Goal: Use online tool/utility: Utilize a website feature to perform a specific function

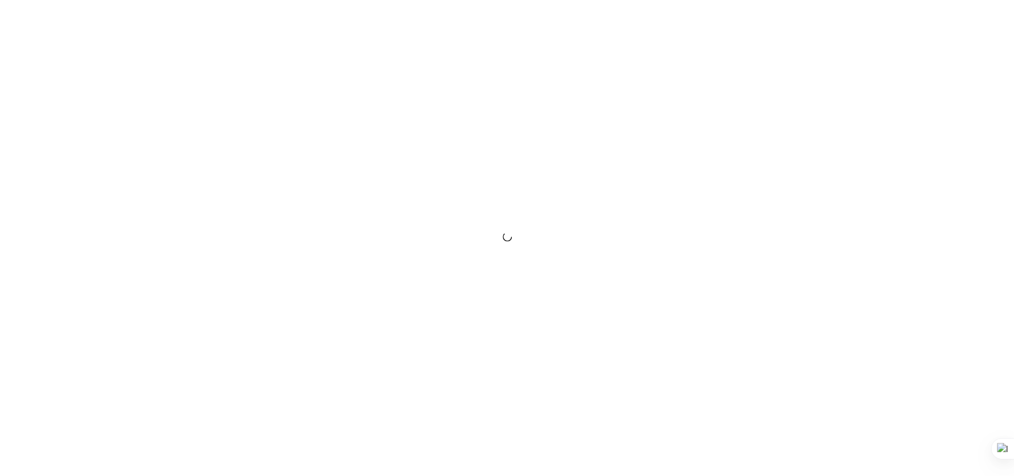
scroll to position [584, 0]
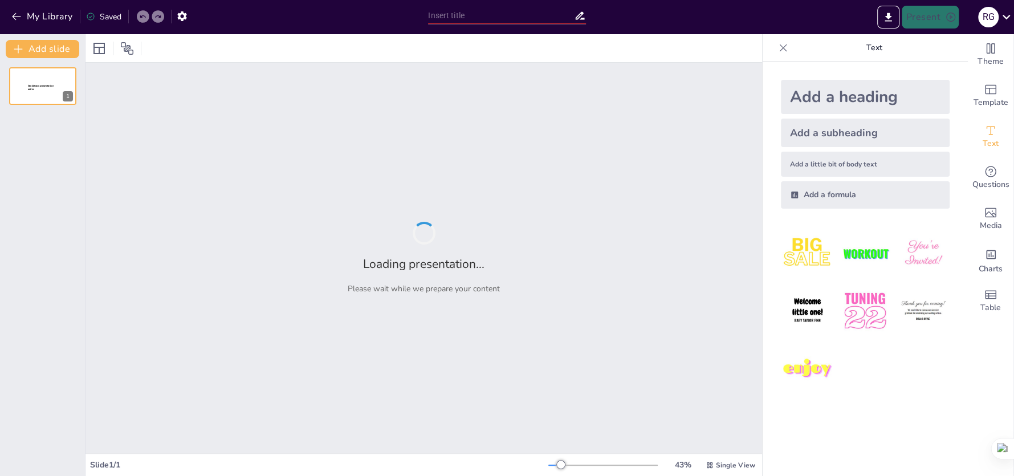
type input "sewarage system"
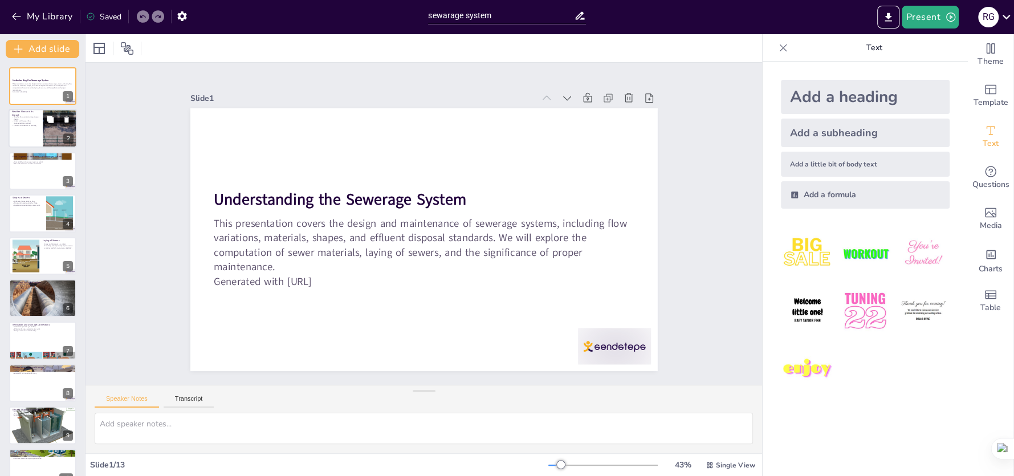
click at [57, 128] on div at bounding box center [60, 128] width 58 height 39
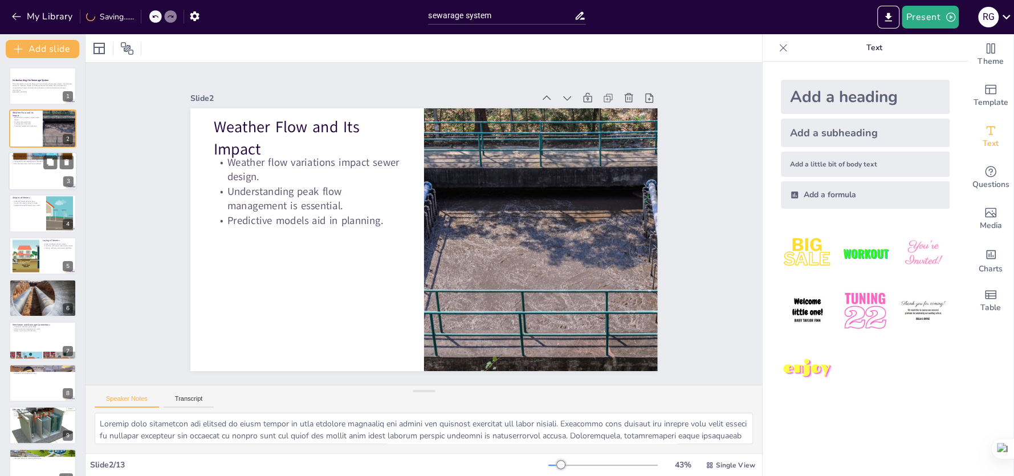
click at [41, 176] on div at bounding box center [43, 171] width 68 height 39
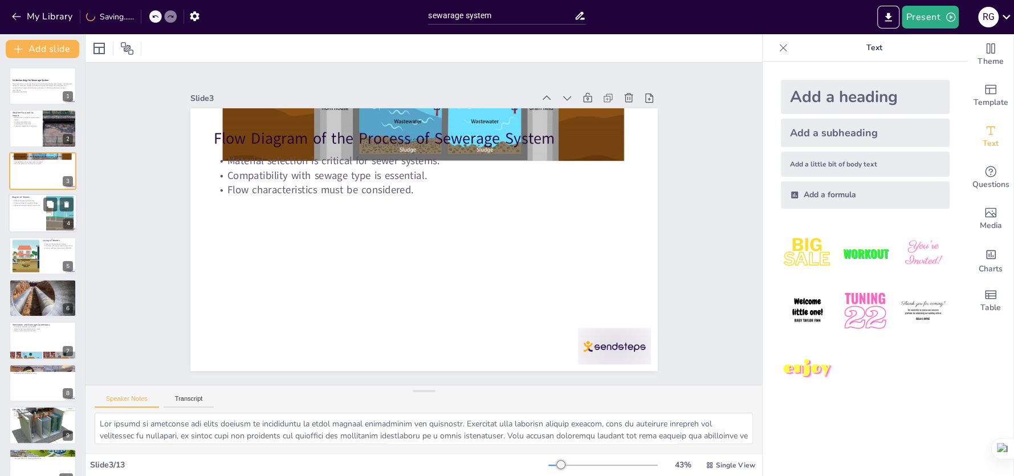
click at [43, 210] on div at bounding box center [58, 205] width 30 height 14
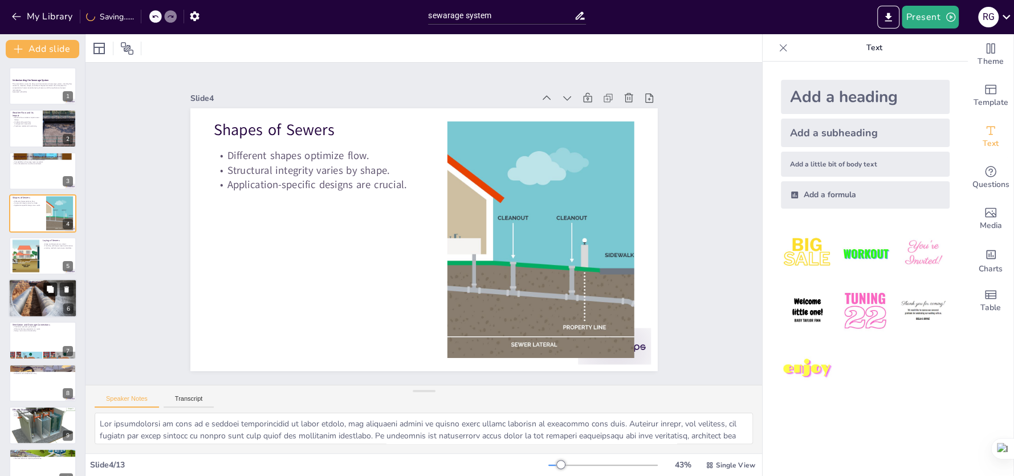
click at [47, 295] on button at bounding box center [50, 289] width 14 height 14
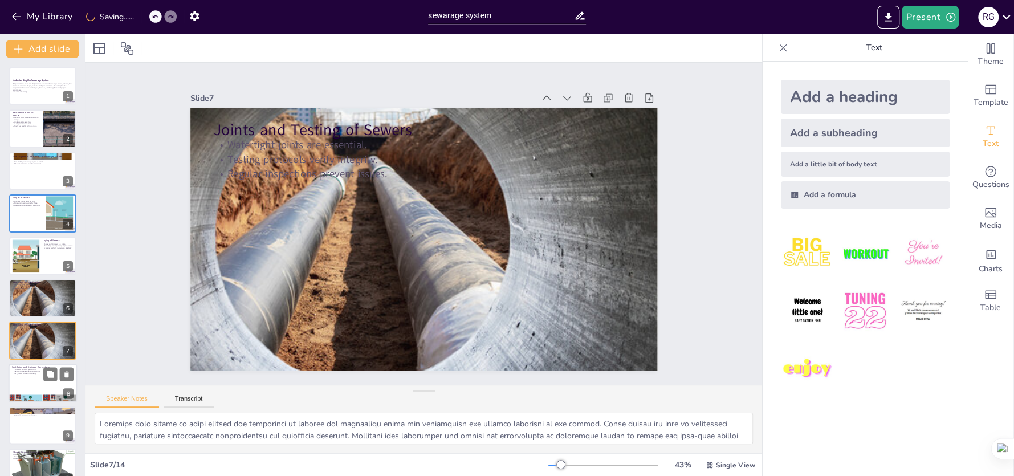
scroll to position [73, 0]
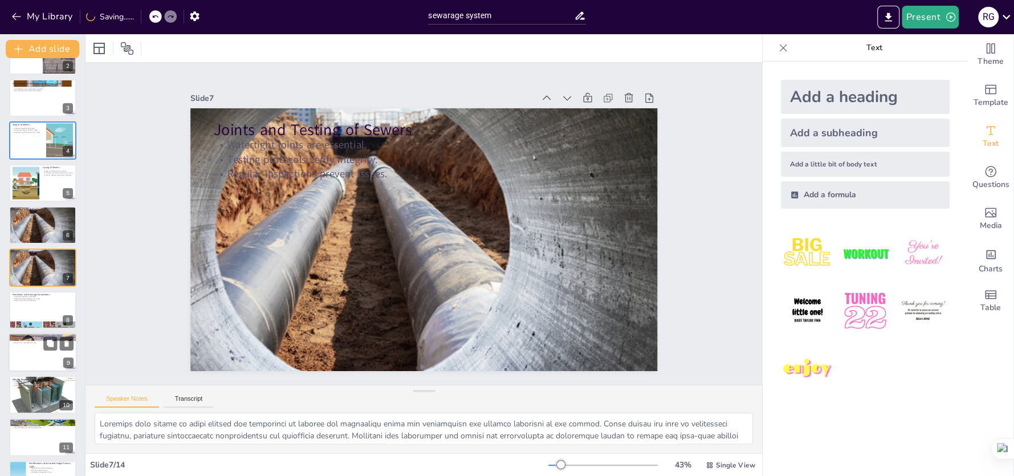
click at [53, 359] on div at bounding box center [43, 352] width 68 height 39
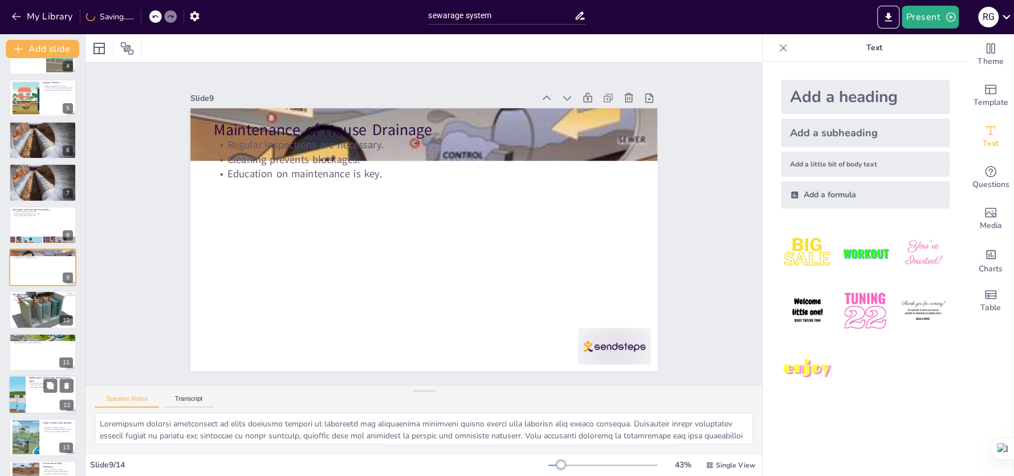
click at [45, 396] on div at bounding box center [43, 394] width 68 height 39
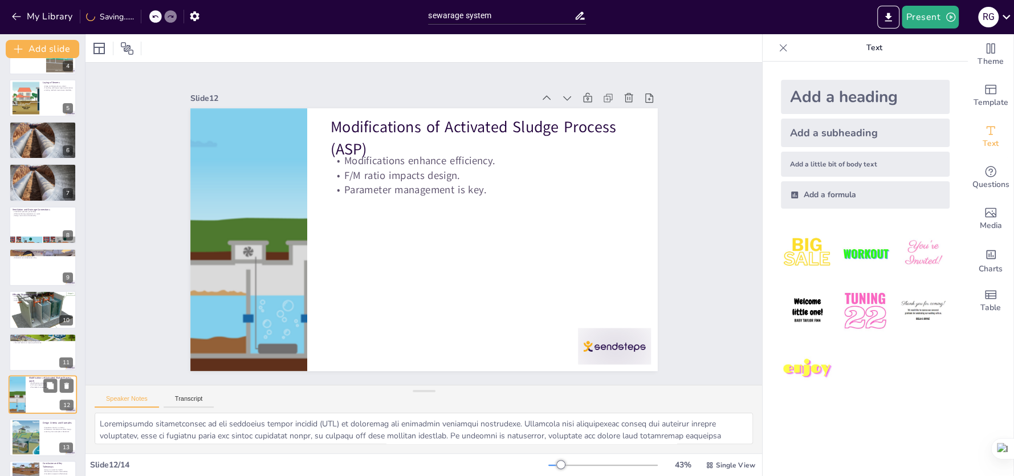
scroll to position [189, 0]
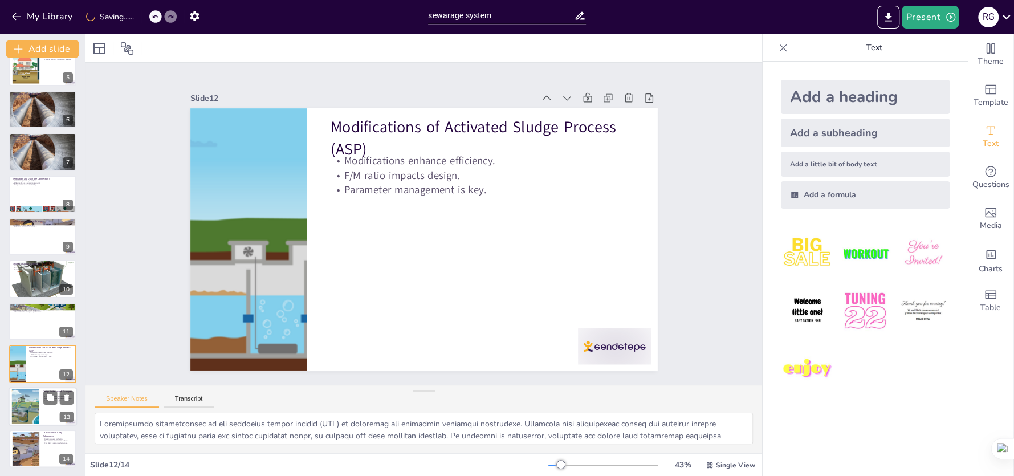
click at [40, 412] on div at bounding box center [43, 406] width 68 height 39
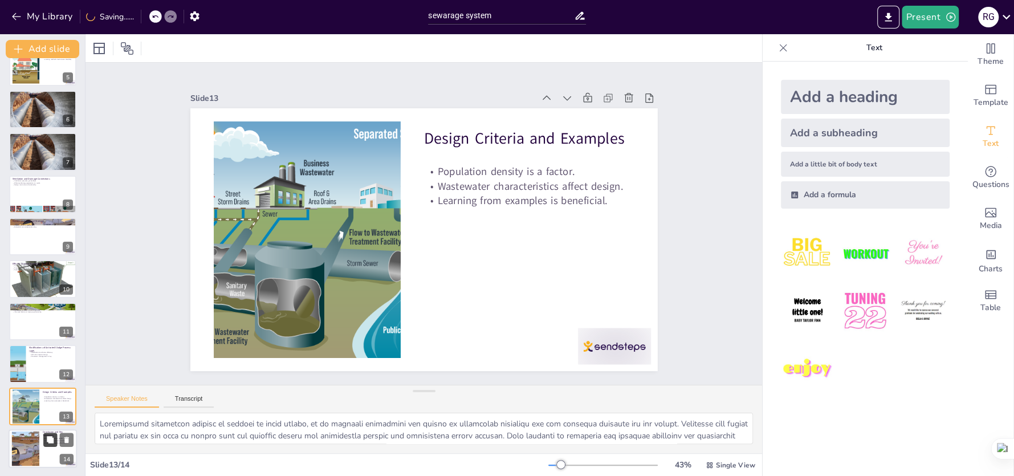
click at [44, 439] on button at bounding box center [50, 440] width 14 height 14
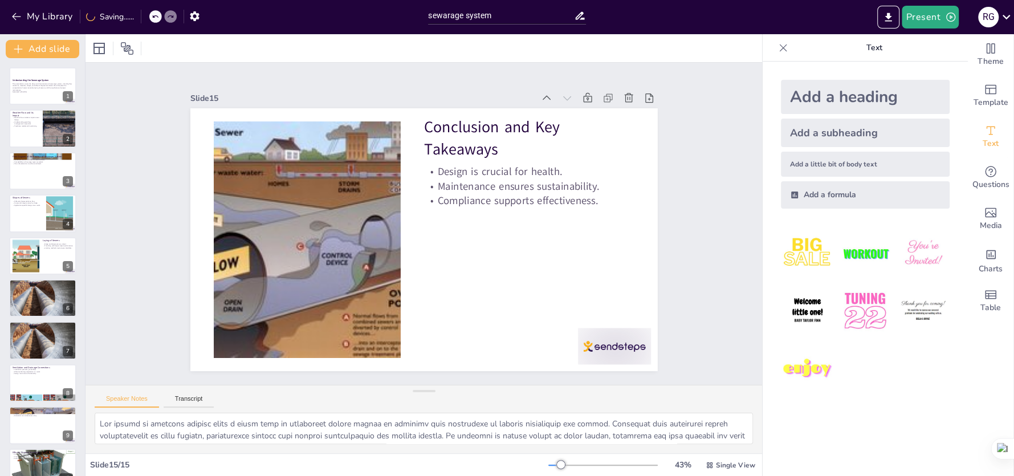
scroll to position [0, 0]
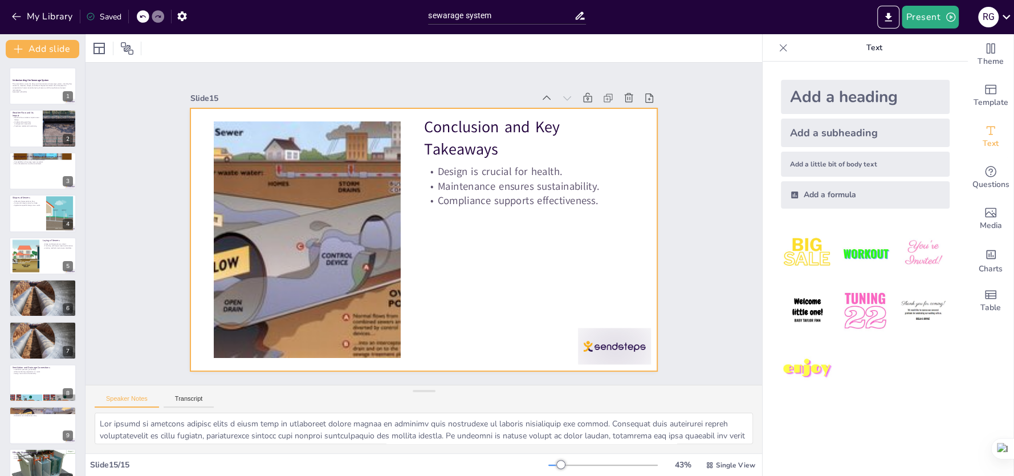
click at [406, 204] on div at bounding box center [424, 239] width 468 height 263
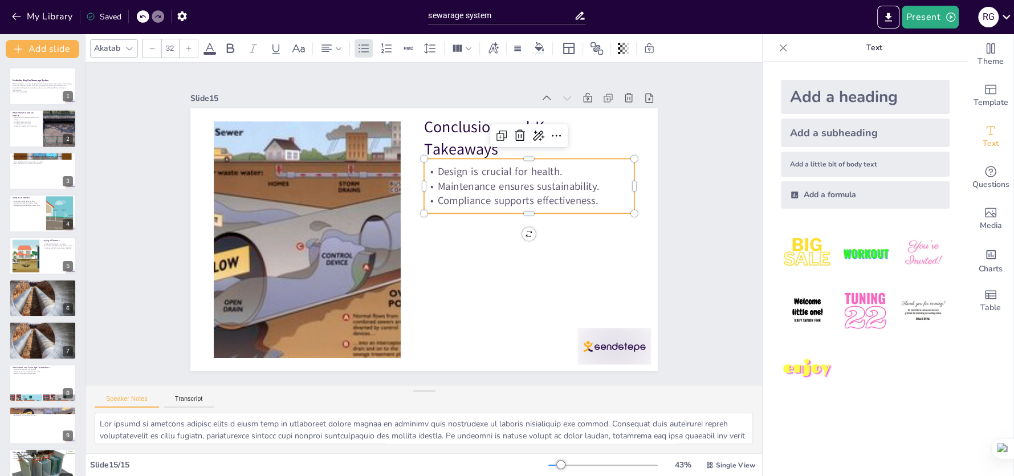
click at [470, 201] on p "Compliance supports effectiveness." at bounding box center [529, 200] width 210 height 14
click at [35, 212] on div at bounding box center [43, 213] width 68 height 39
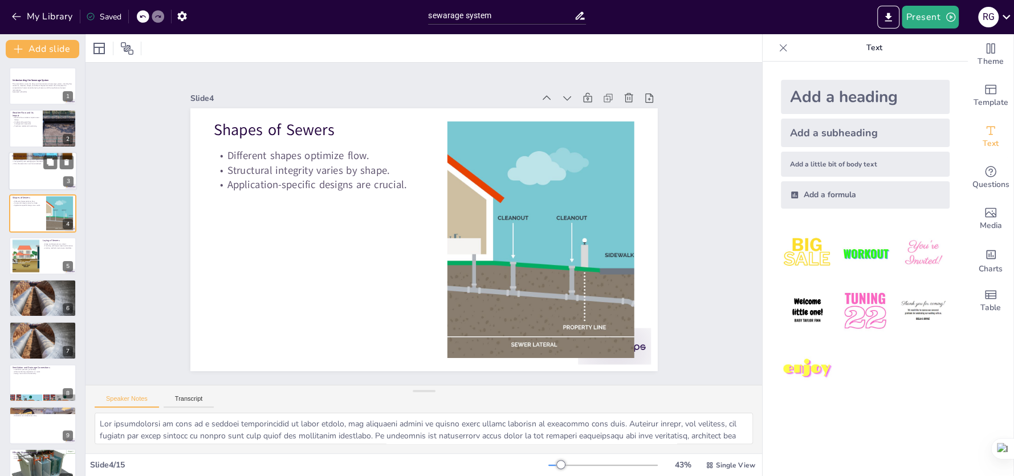
click at [33, 156] on p "Flow Diagram of the Process of Sewerage System" at bounding box center [43, 156] width 62 height 3
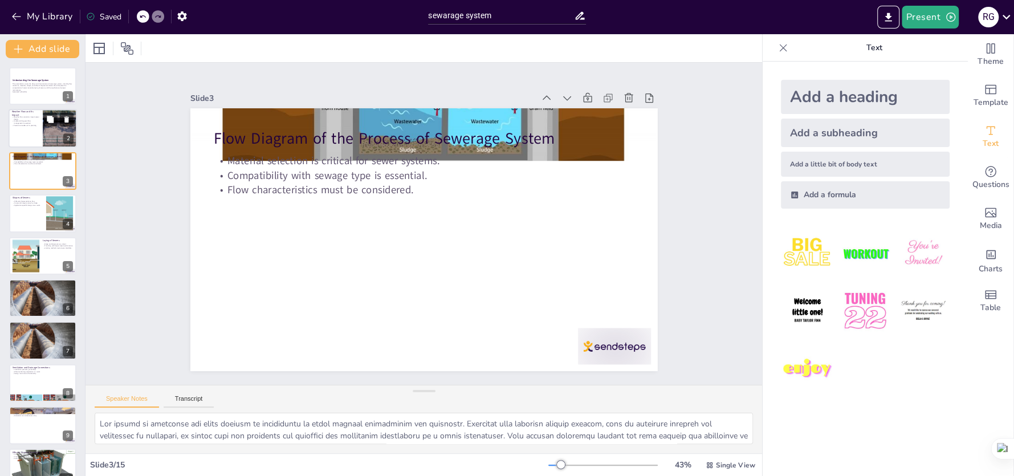
click at [36, 145] on div at bounding box center [43, 128] width 68 height 39
type textarea "Weather flow variations are crucial in sewer design as they directly influence …"
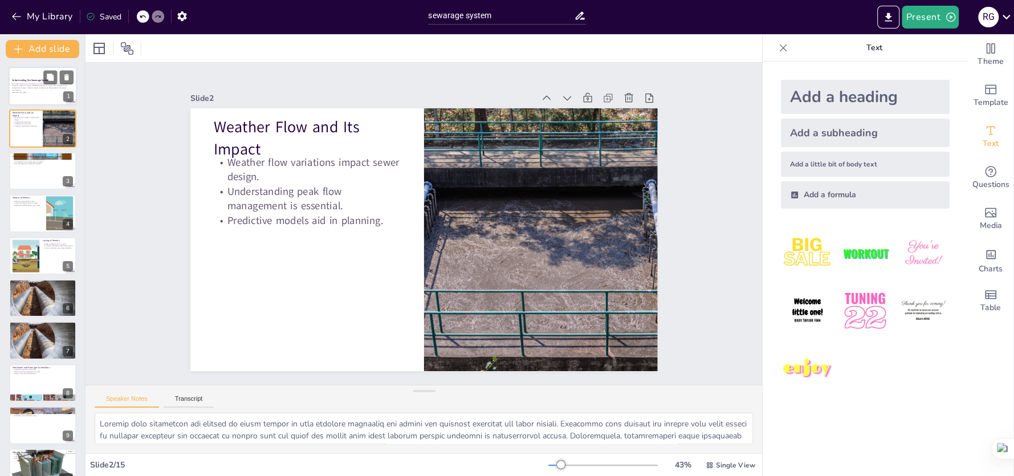
click at [52, 88] on p "This presentation covers the design and maintenance of sewerage systems, includ…" at bounding box center [43, 87] width 62 height 9
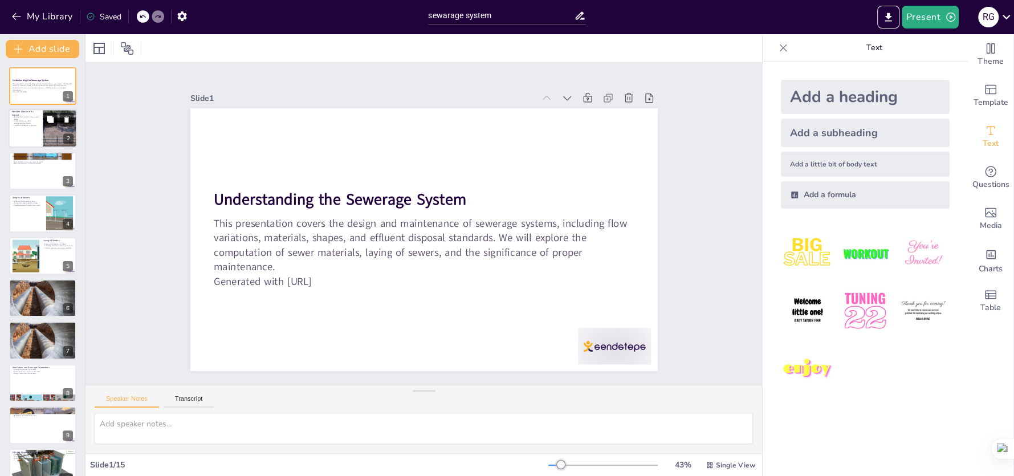
click at [52, 117] on icon at bounding box center [50, 119] width 7 height 7
type textarea "Weather flow variations are crucial in sewer design as they directly influence …"
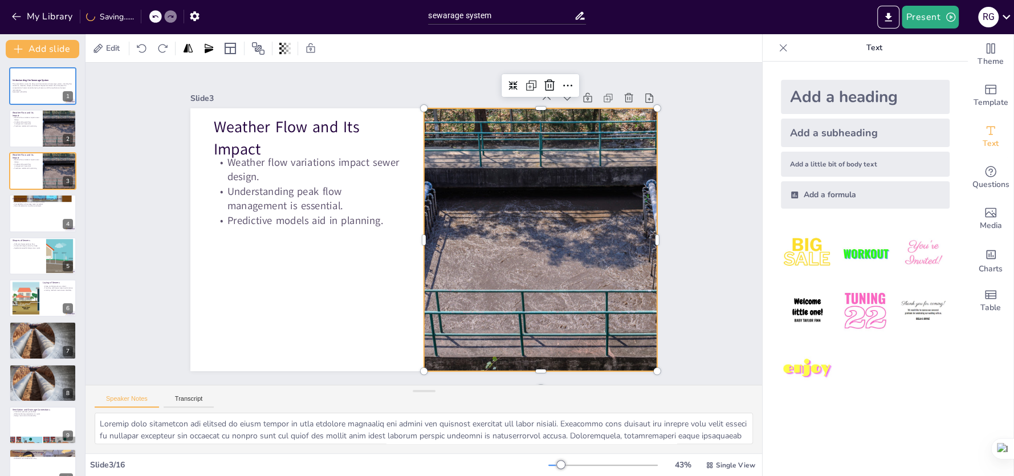
click at [502, 213] on div at bounding box center [539, 251] width 420 height 303
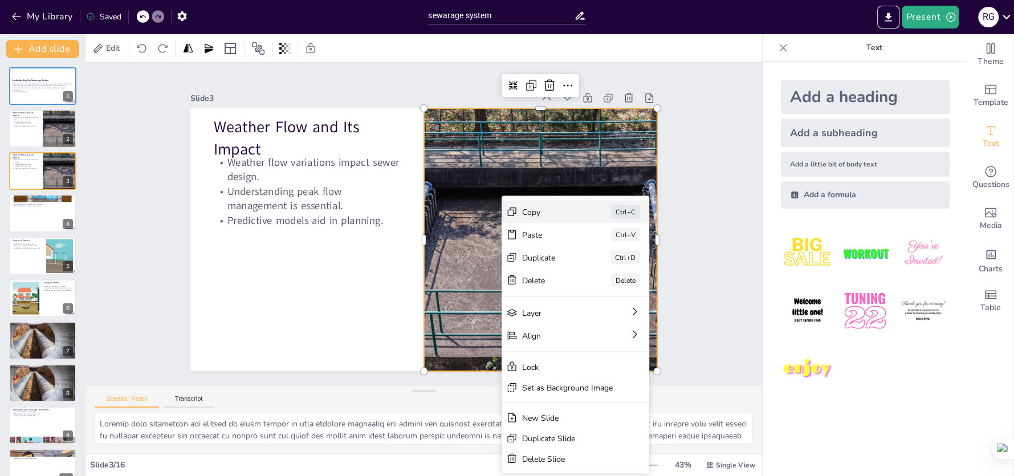
click at [587, 263] on div "Copy Ctrl+C" at bounding box center [661, 274] width 148 height 23
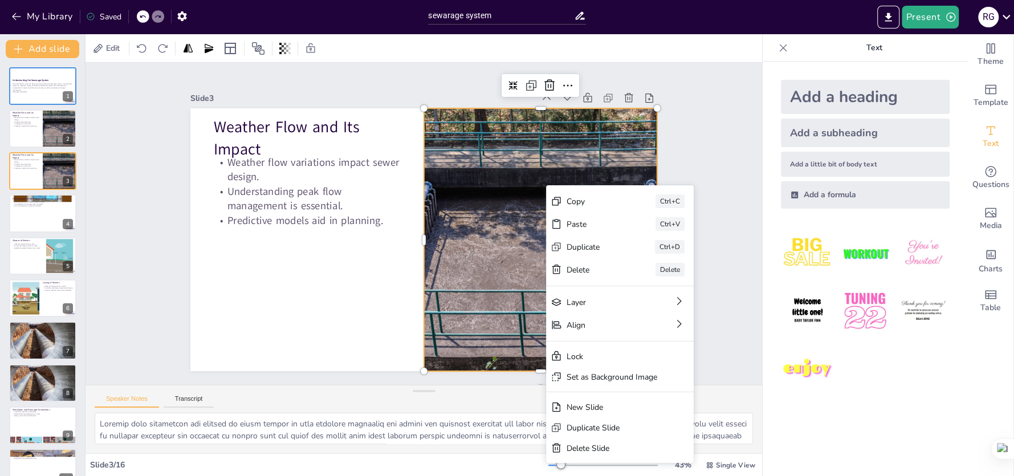
click at [630, 123] on div at bounding box center [541, 239] width 394 height 263
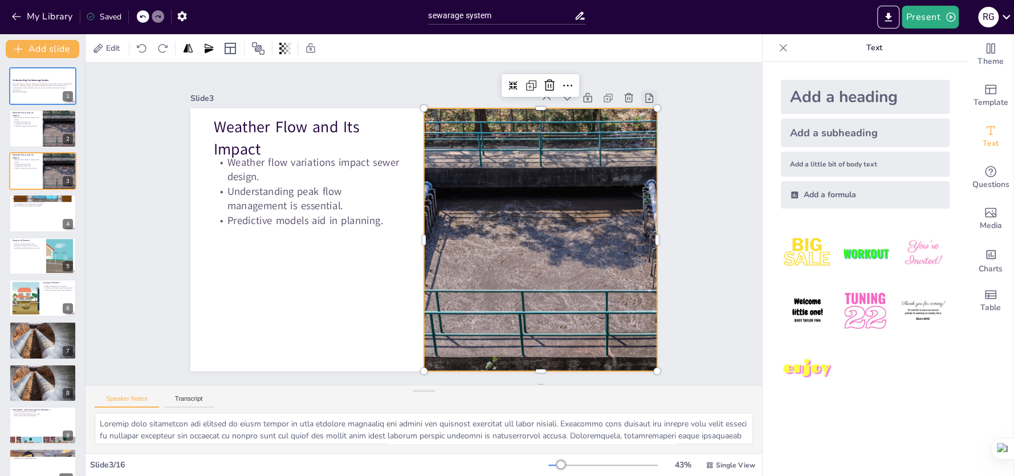
click at [655, 116] on icon at bounding box center [661, 122] width 13 height 13
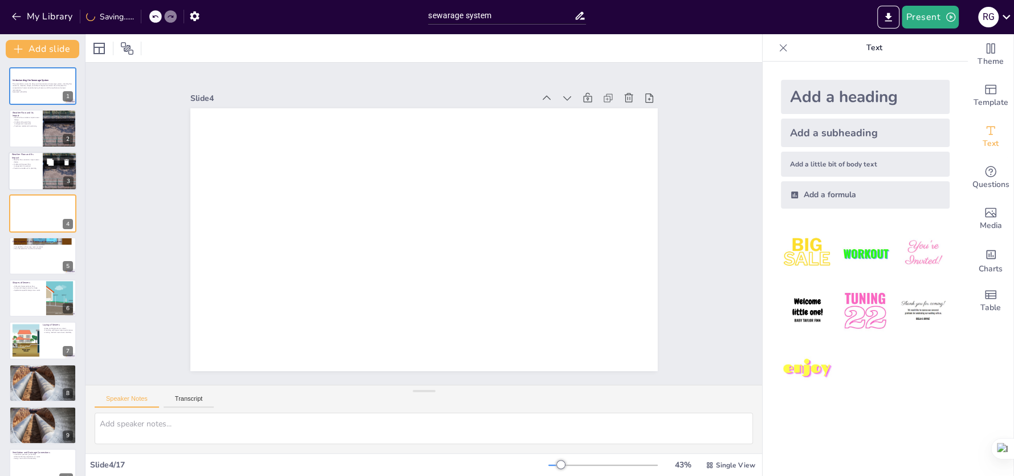
click at [25, 167] on p "Predictive models aid in planning." at bounding box center [25, 168] width 27 height 2
type textarea "Weather flow variations are crucial in sewer design as they directly influence …"
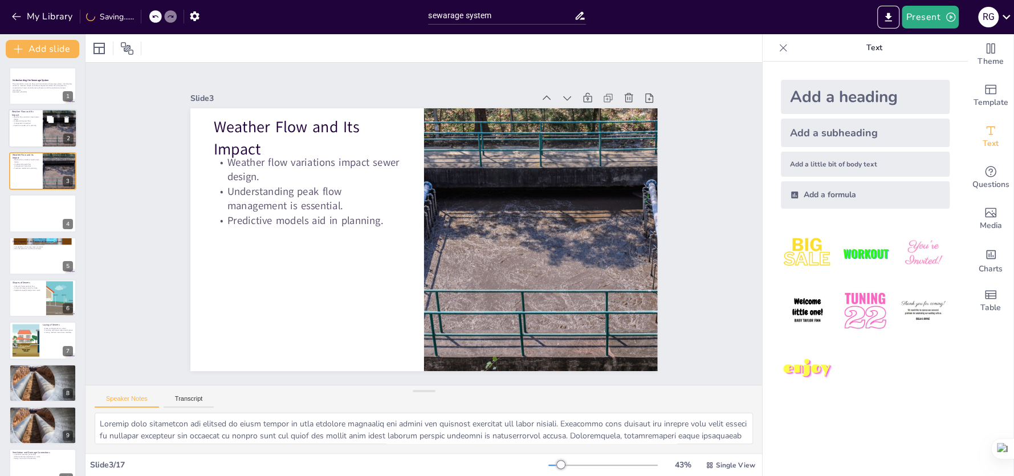
click at [40, 120] on div at bounding box center [43, 128] width 68 height 39
click at [46, 152] on div "Weather Flow and Its Impact Weather flow variations impact sewer design. Unders…" at bounding box center [43, 171] width 68 height 39
click at [71, 161] on button at bounding box center [67, 162] width 14 height 14
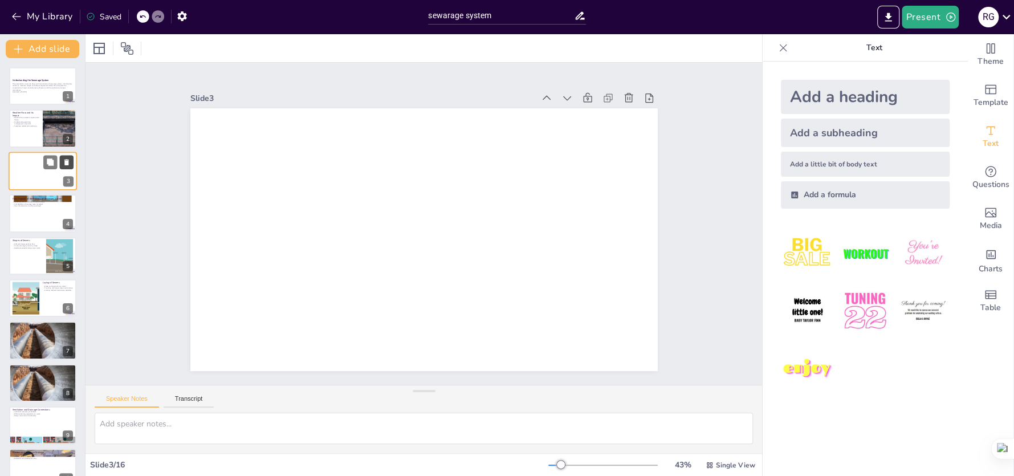
click at [71, 165] on button at bounding box center [67, 162] width 14 height 14
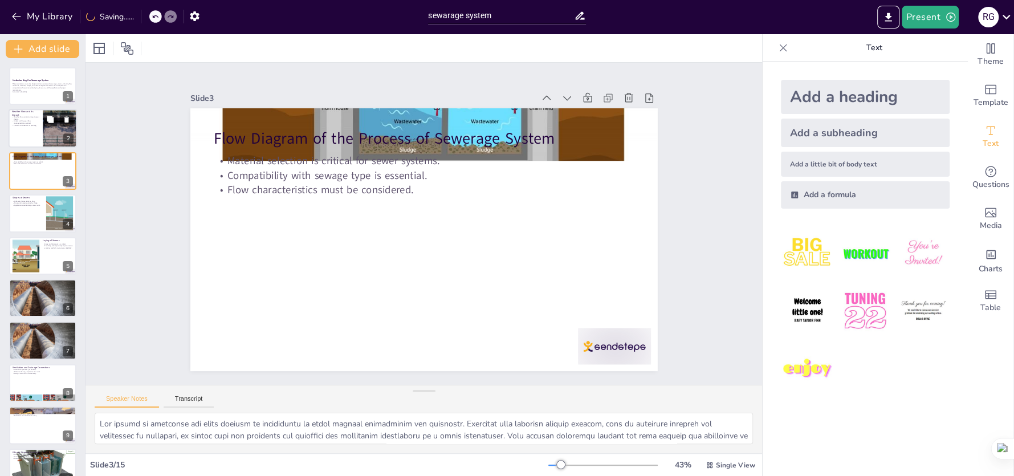
click at [54, 130] on div at bounding box center [60, 128] width 58 height 39
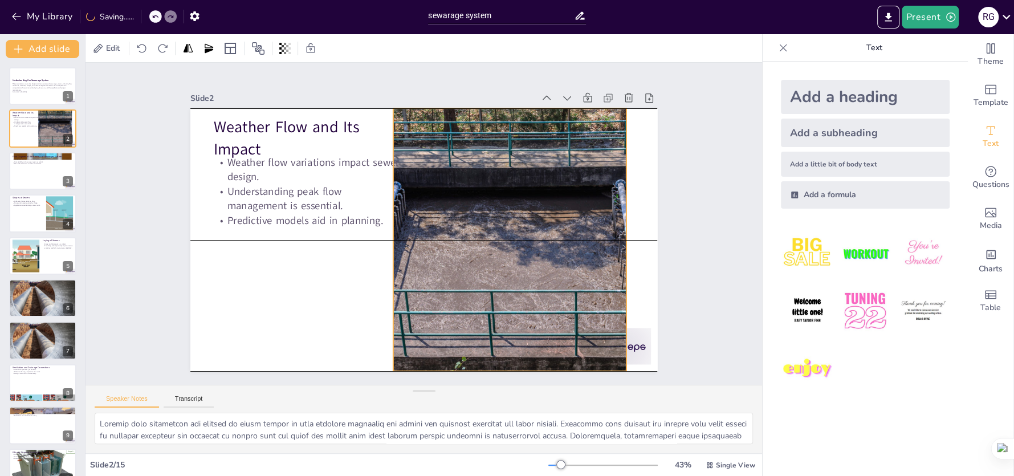
drag, startPoint x: 494, startPoint y: 147, endPoint x: 463, endPoint y: 146, distance: 30.8
click at [463, 146] on div at bounding box center [510, 239] width 394 height 263
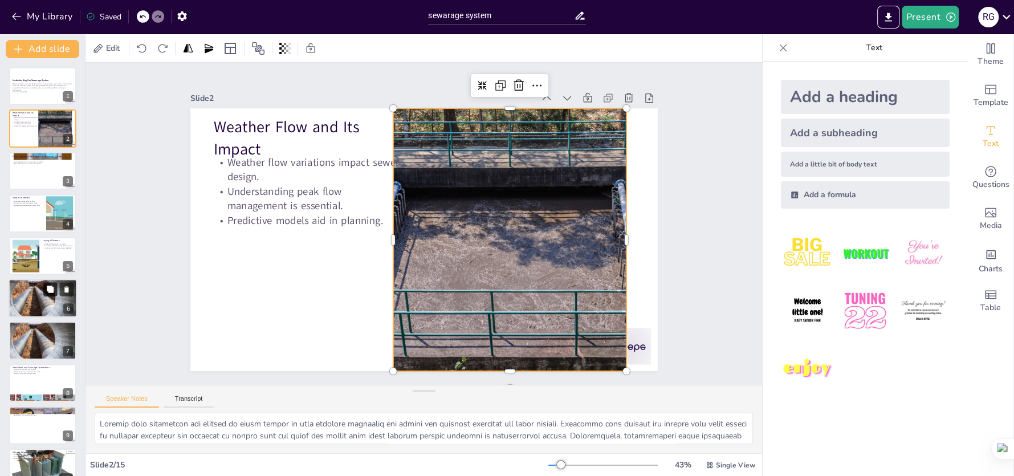
click at [53, 288] on icon at bounding box center [50, 289] width 7 height 7
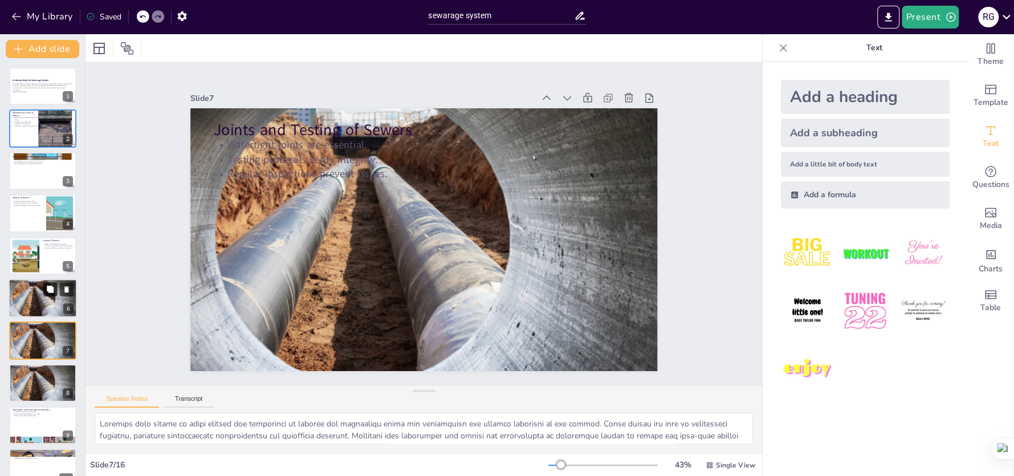
scroll to position [73, 0]
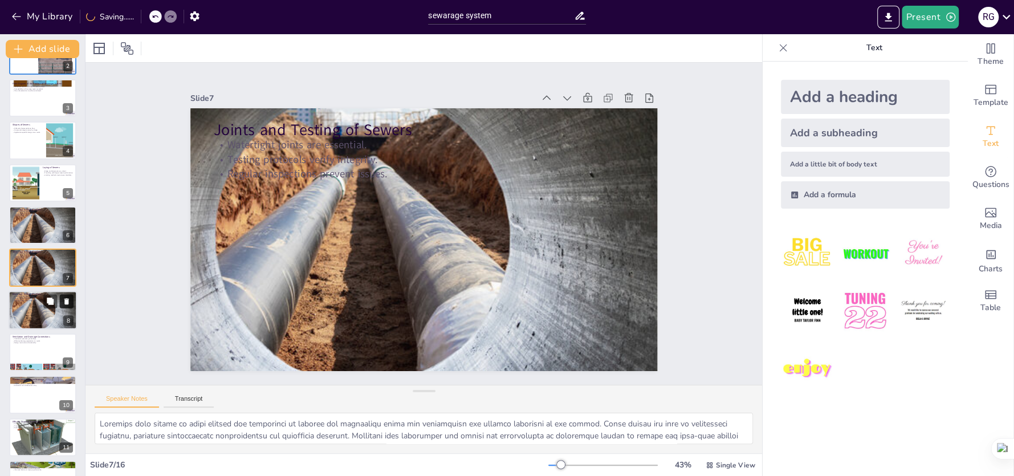
click at [66, 302] on icon at bounding box center [66, 301] width 5 height 6
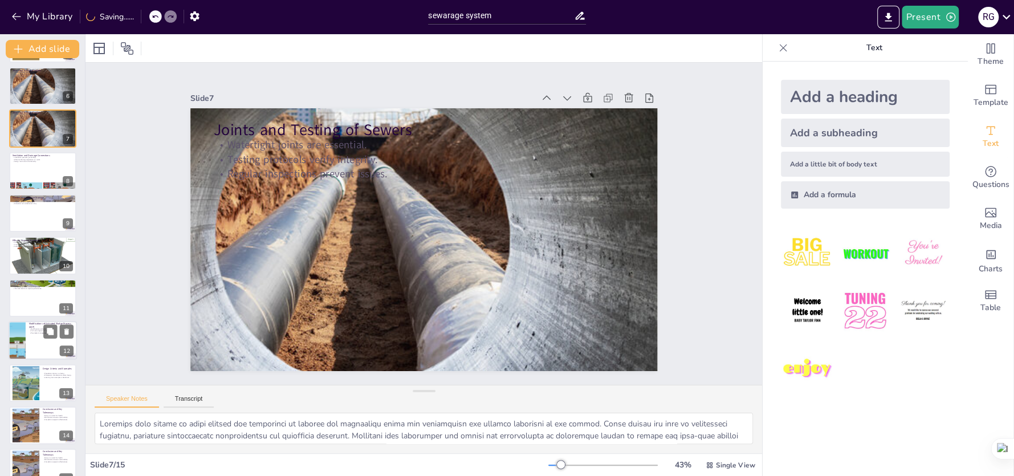
scroll to position [231, 0]
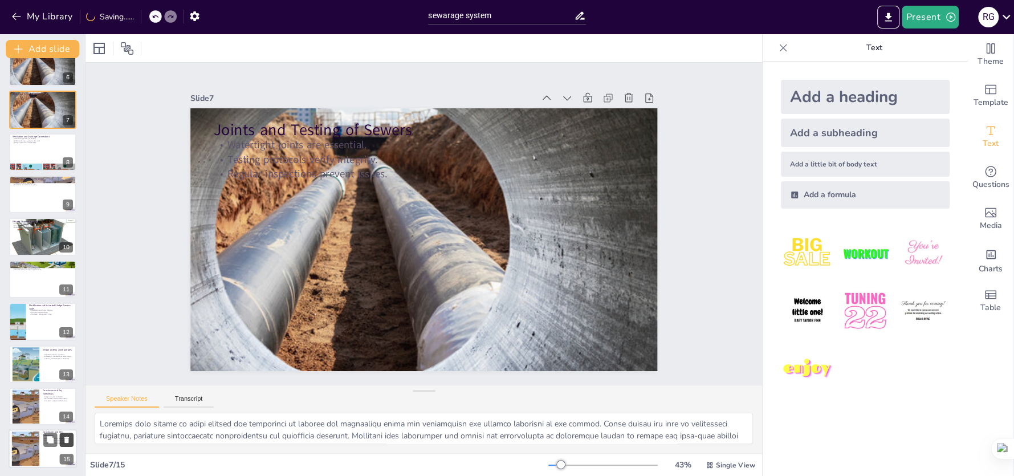
click at [66, 434] on button at bounding box center [67, 440] width 14 height 14
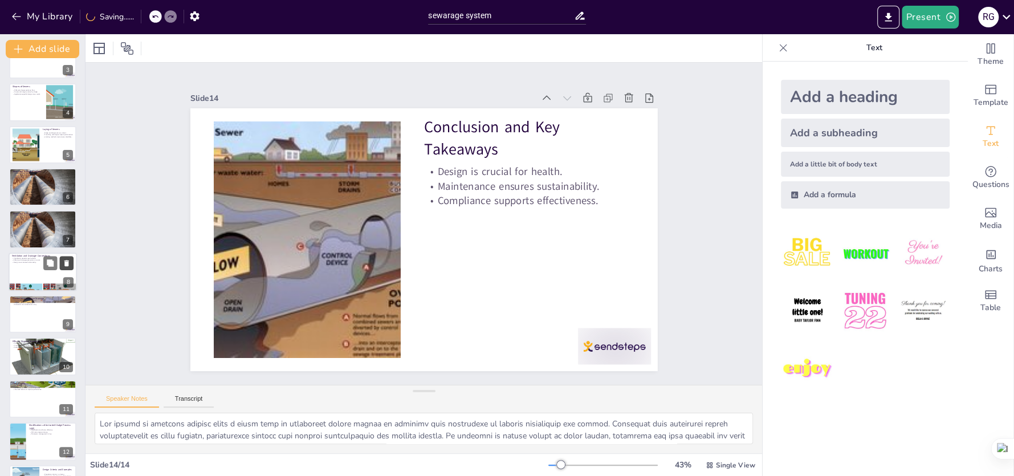
scroll to position [75, 0]
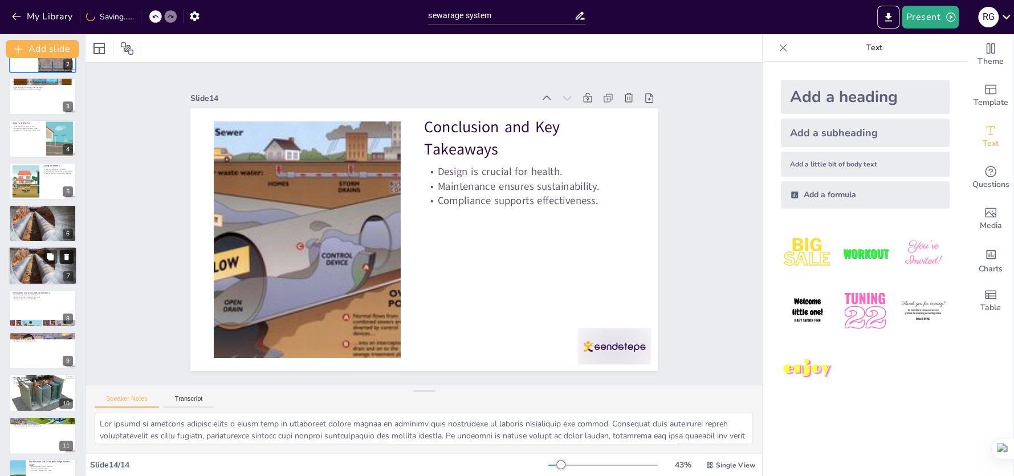
click at [70, 255] on icon at bounding box center [67, 257] width 8 height 8
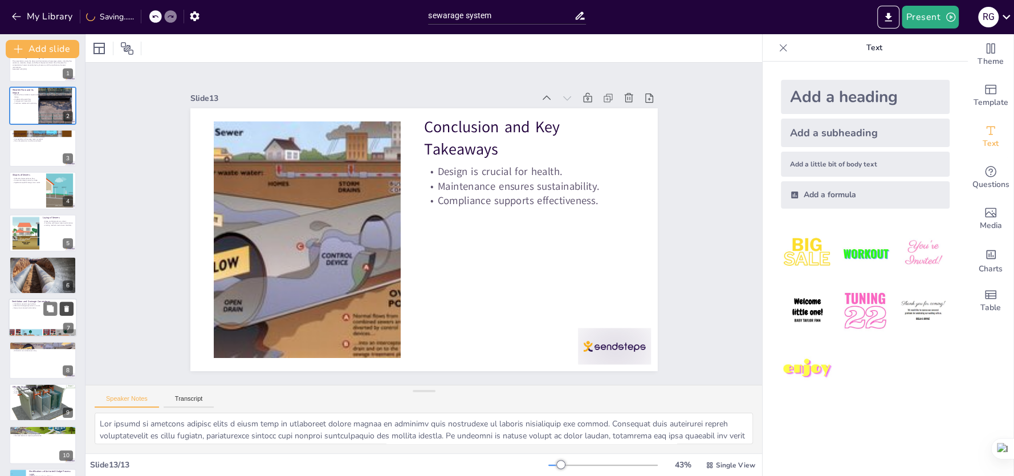
scroll to position [0, 0]
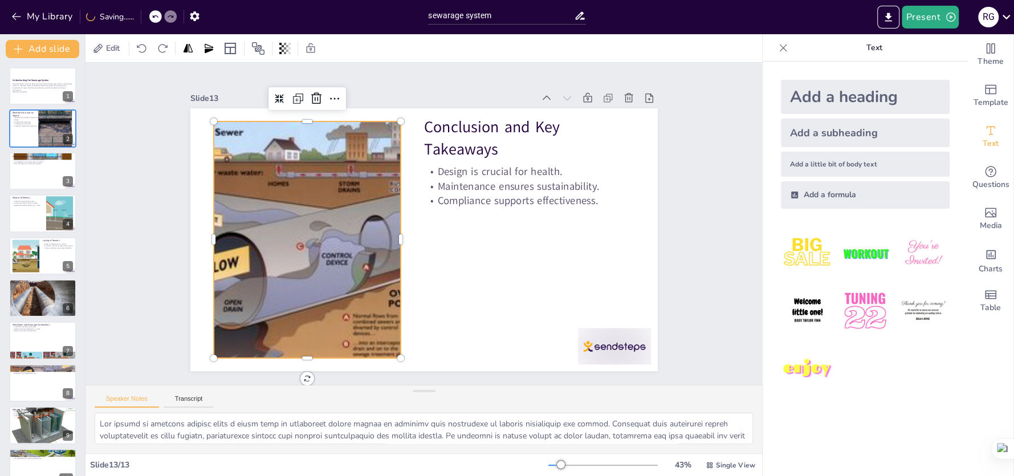
click at [344, 213] on div at bounding box center [307, 239] width 359 height 237
click at [349, 213] on div at bounding box center [307, 239] width 359 height 237
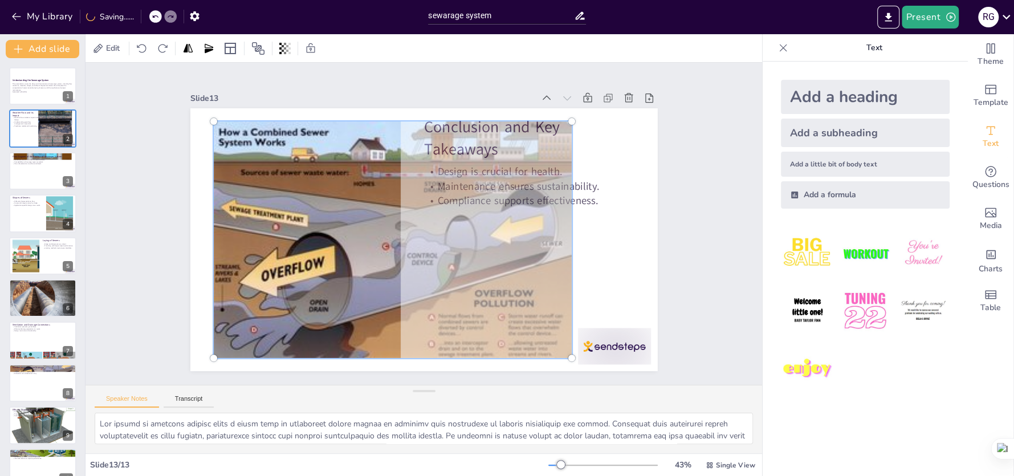
drag, startPoint x: 349, startPoint y: 213, endPoint x: 498, endPoint y: 221, distance: 149.6
click at [498, 221] on div at bounding box center [393, 240] width 372 height 250
click at [494, 220] on div at bounding box center [393, 240] width 372 height 250
click at [368, 219] on div at bounding box center [393, 240] width 372 height 250
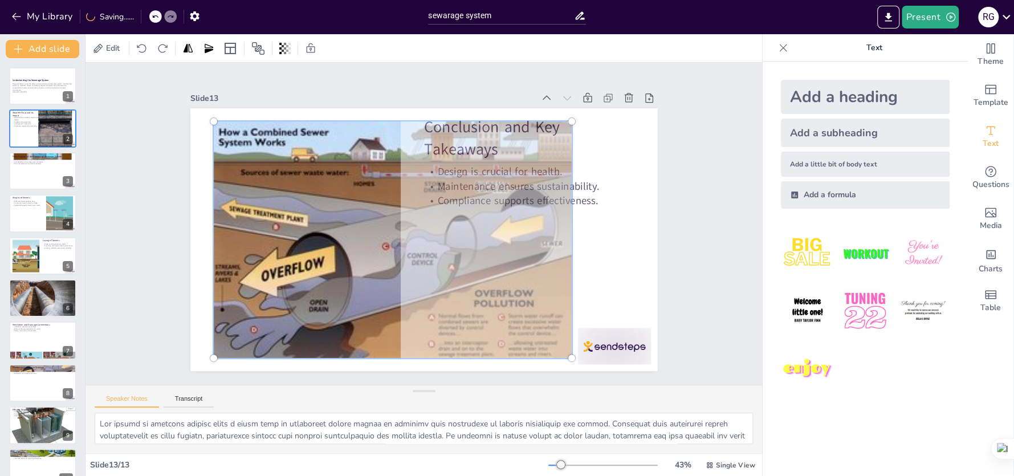
click at [368, 219] on div at bounding box center [393, 240] width 372 height 250
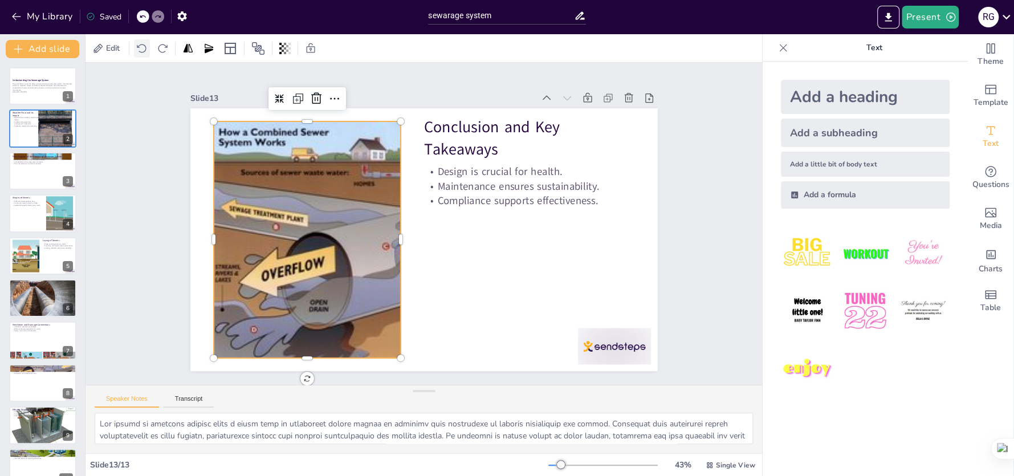
click at [143, 51] on icon at bounding box center [141, 48] width 11 height 11
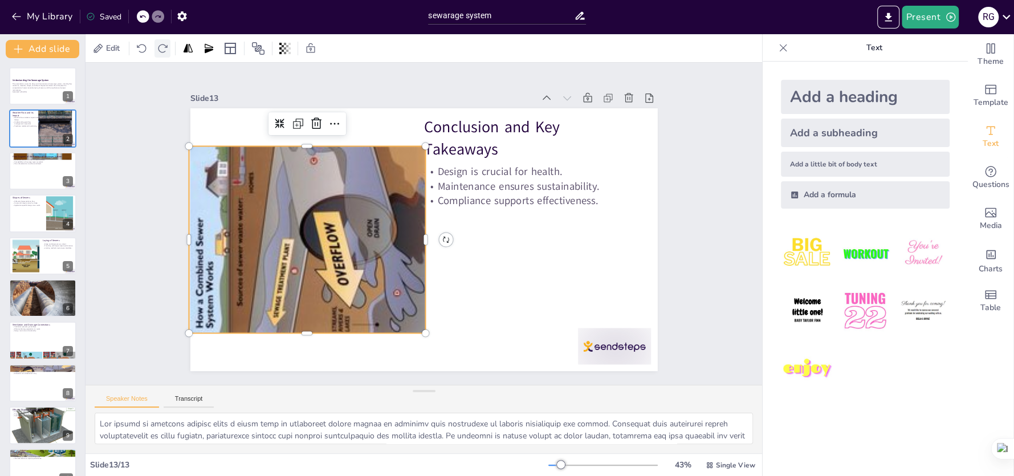
click at [160, 50] on icon at bounding box center [162, 48] width 11 height 11
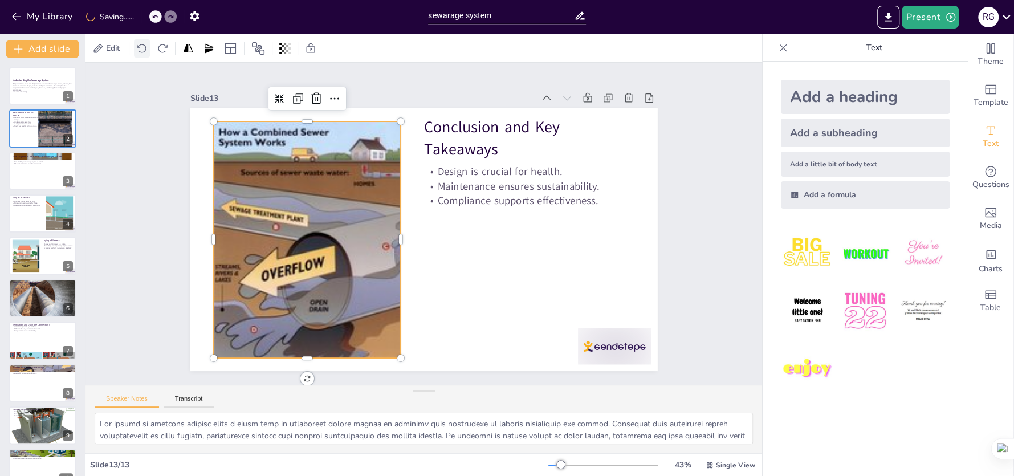
click at [147, 46] on icon at bounding box center [141, 48] width 11 height 11
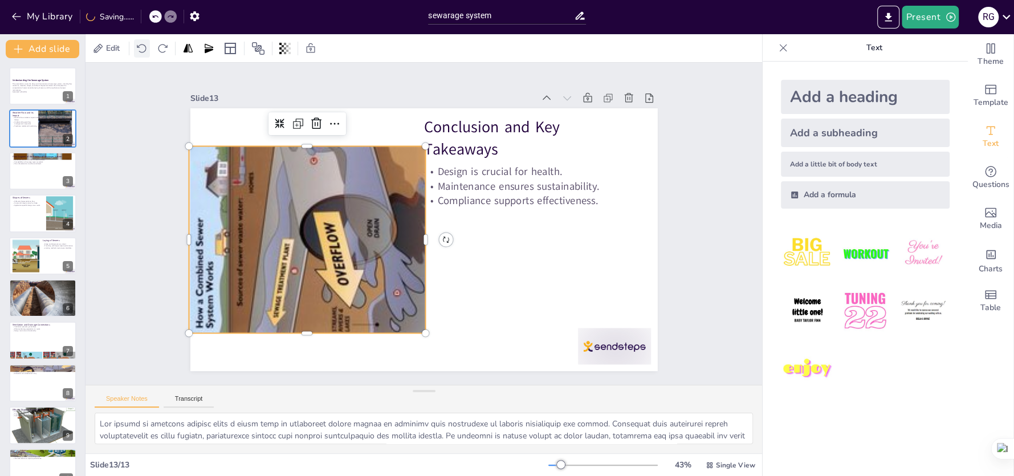
click at [147, 46] on icon at bounding box center [141, 48] width 11 height 11
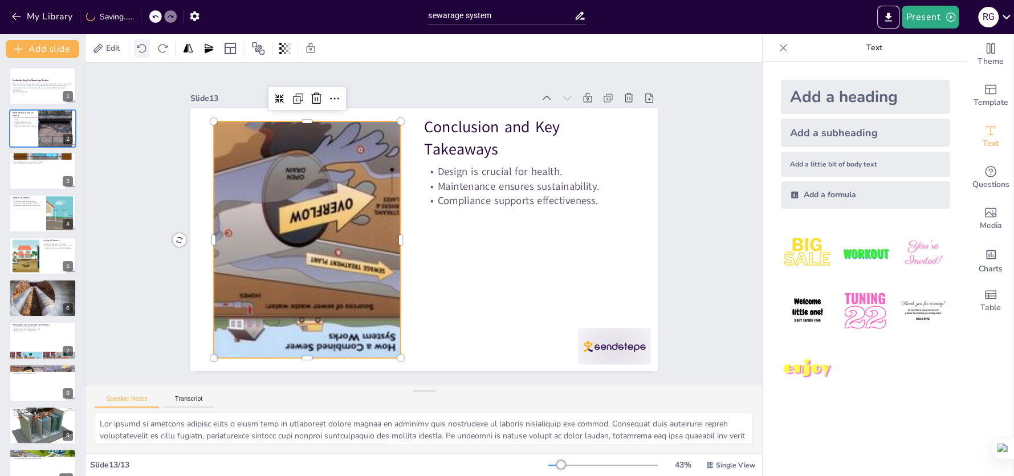
click at [147, 46] on icon at bounding box center [141, 48] width 11 height 11
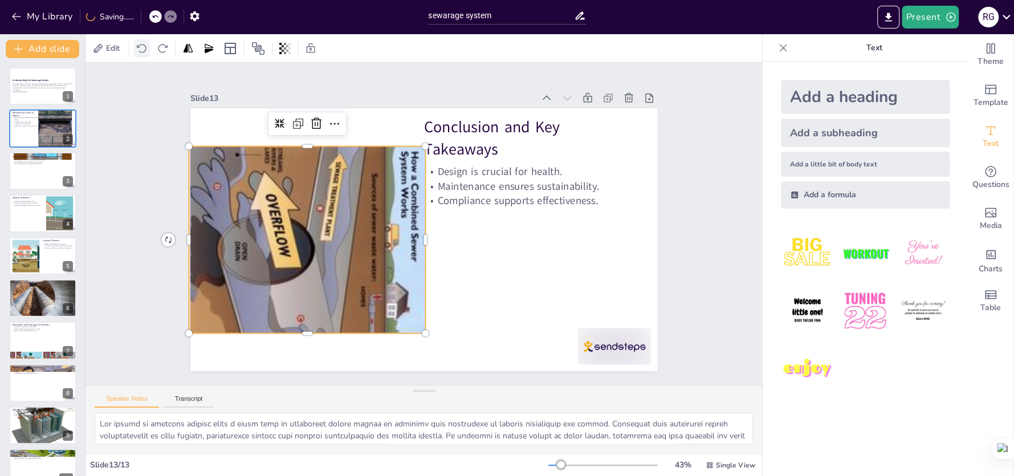
click at [147, 46] on icon at bounding box center [141, 48] width 11 height 11
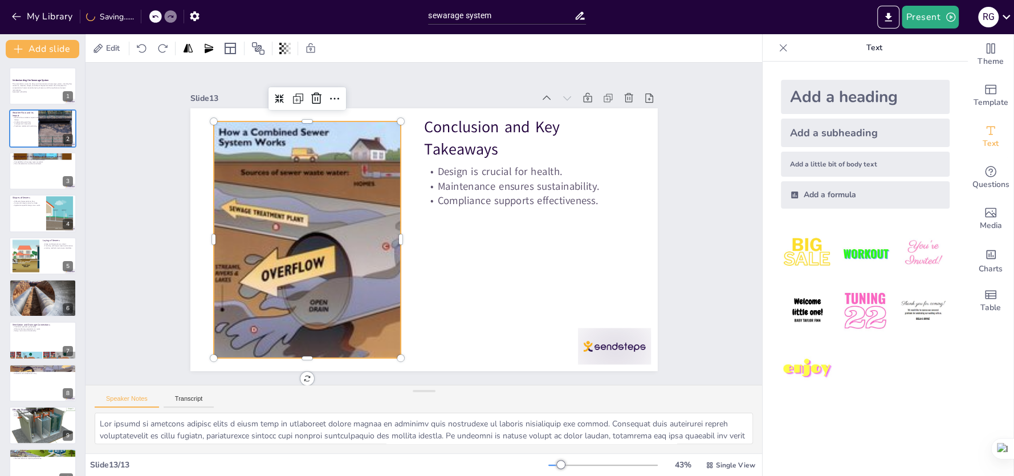
click at [216, 81] on div "Slide 1 Understanding the Sewerage System This presentation covers the design a…" at bounding box center [424, 223] width 468 height 295
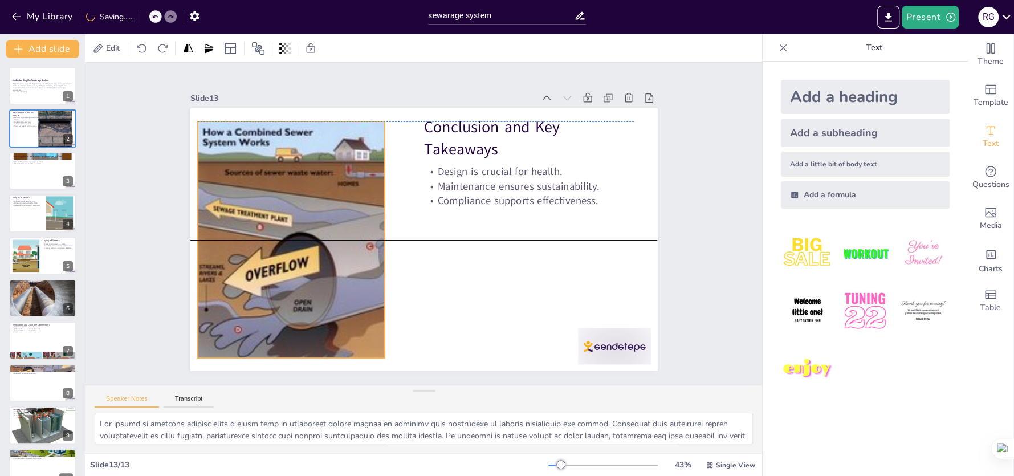
drag, startPoint x: 358, startPoint y: 202, endPoint x: 342, endPoint y: 202, distance: 16.0
click at [342, 202] on div at bounding box center [377, 239] width 359 height 237
click at [46, 180] on div at bounding box center [43, 171] width 68 height 39
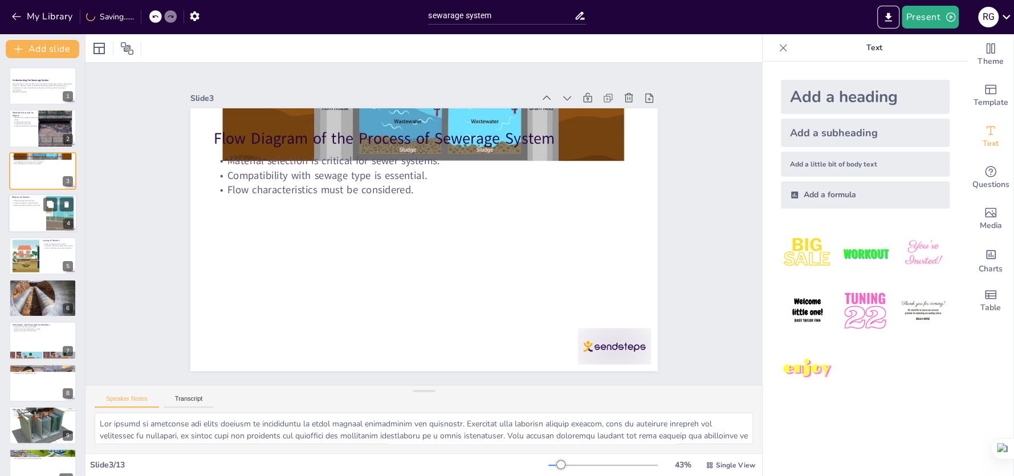
click at [47, 222] on div at bounding box center [60, 213] width 70 height 35
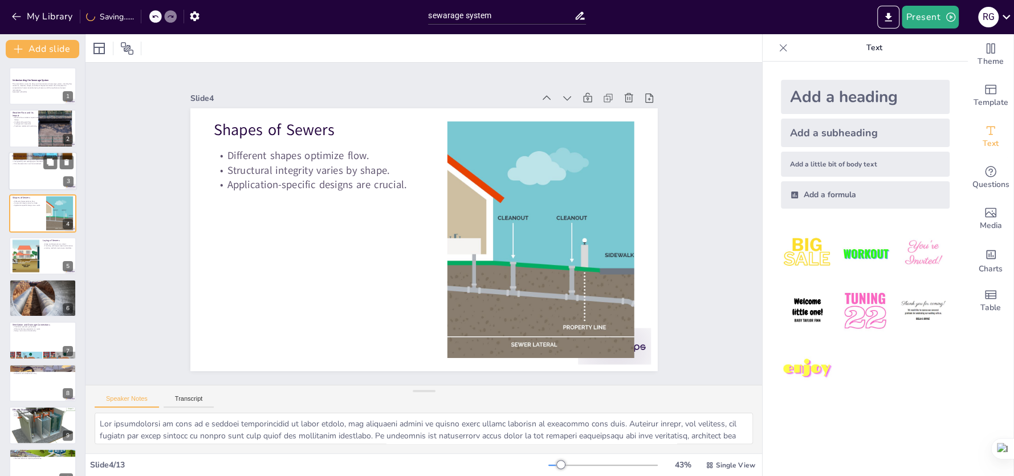
click at [34, 168] on div at bounding box center [43, 171] width 68 height 39
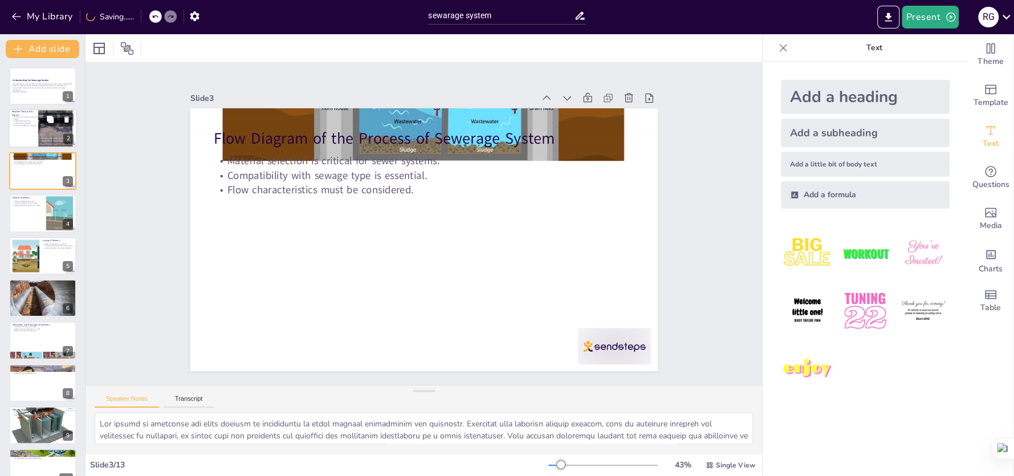
click at [39, 131] on div at bounding box center [55, 128] width 58 height 39
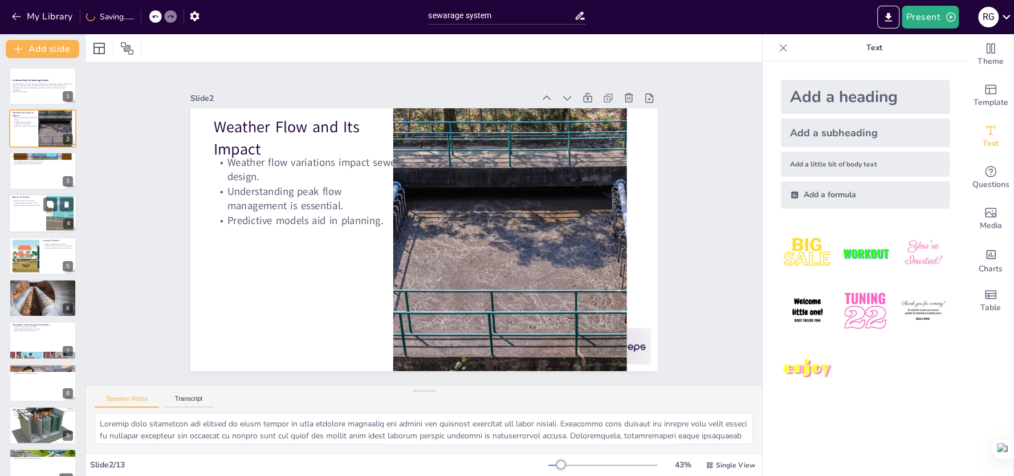
click at [46, 215] on div at bounding box center [60, 213] width 70 height 35
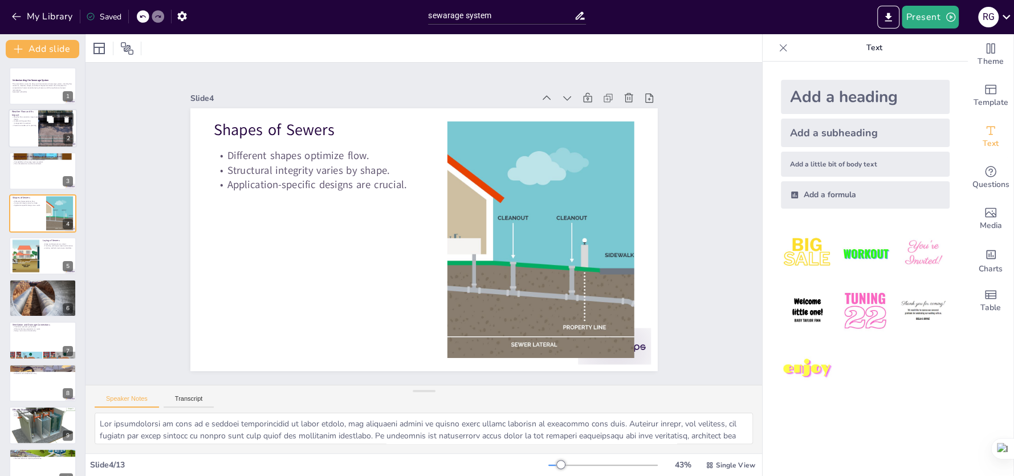
click at [45, 141] on div at bounding box center [55, 128] width 58 height 39
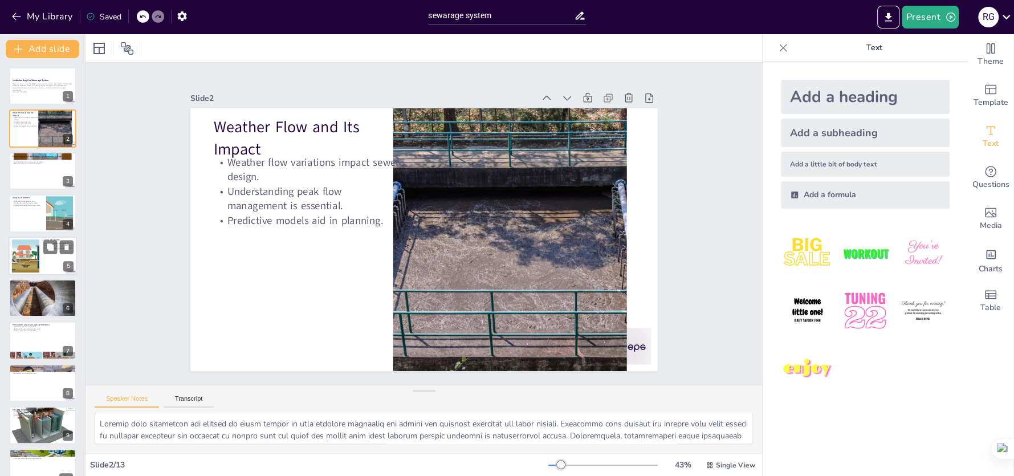
click at [47, 239] on p "Laying of Sewers" at bounding box center [58, 239] width 31 height 3
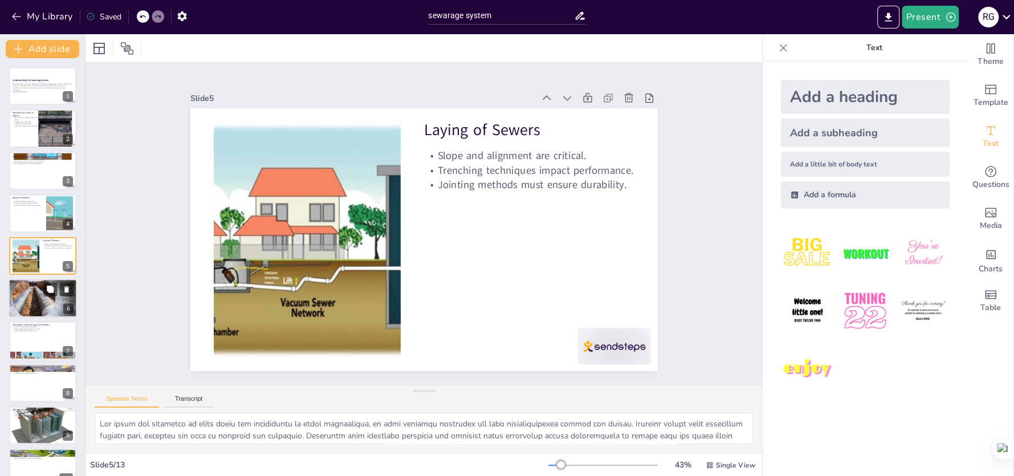
click at [43, 294] on div at bounding box center [43, 298] width 68 height 46
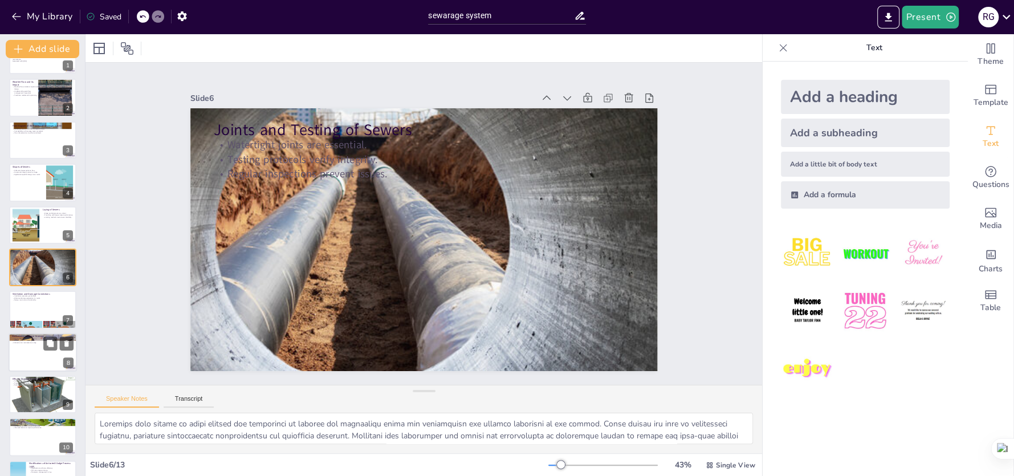
click at [40, 333] on div "Maintenance of House Drainage Regular inspections are necessary. Cleaning preve…" at bounding box center [43, 352] width 68 height 39
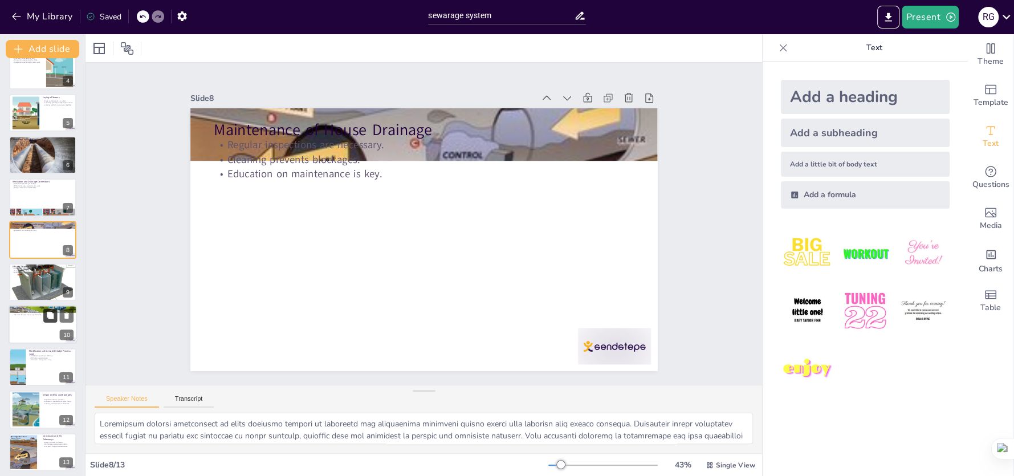
scroll to position [147, 0]
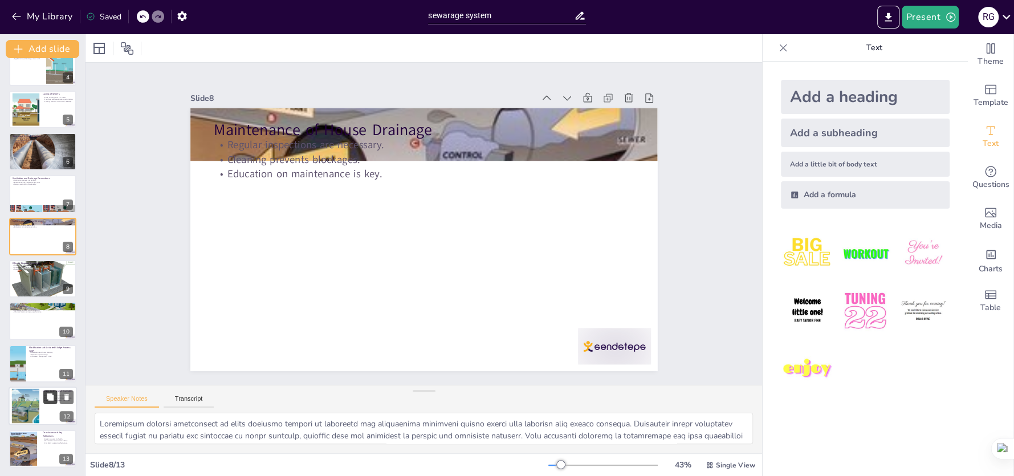
click at [51, 400] on icon at bounding box center [50, 396] width 7 height 7
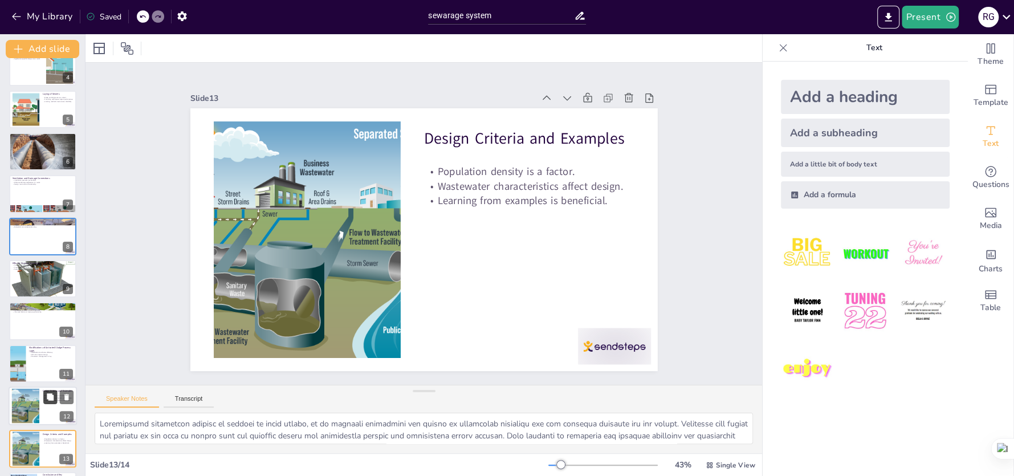
scroll to position [189, 0]
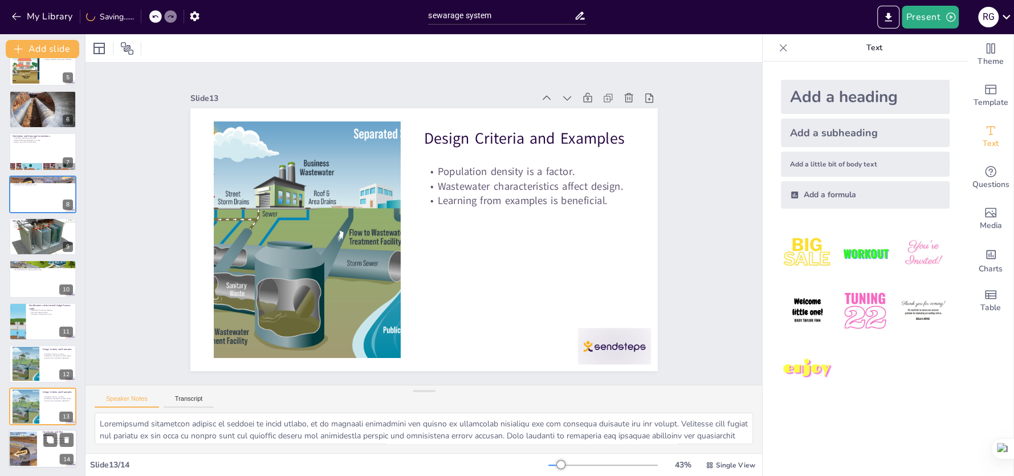
click at [18, 466] on div at bounding box center [43, 448] width 68 height 39
type textarea "The design of sewerage systems plays a vital role in protecting public health b…"
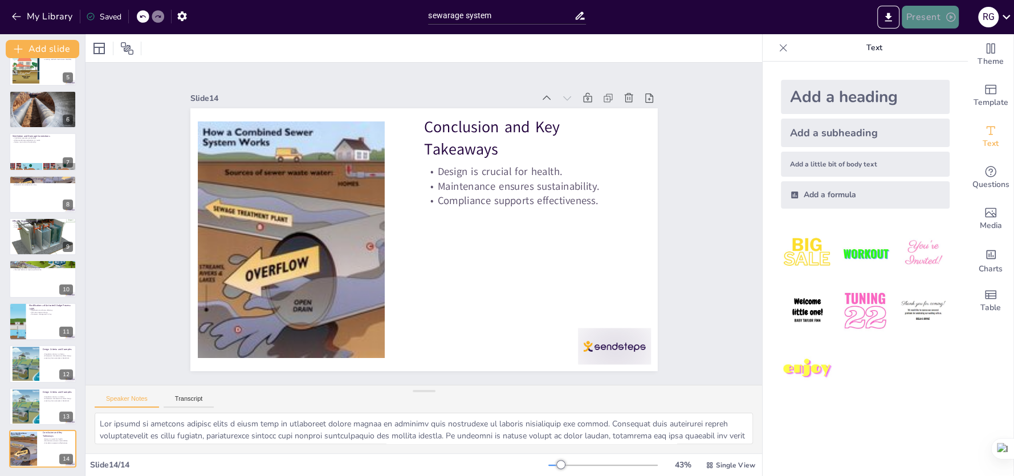
click at [937, 15] on button "Present" at bounding box center [930, 17] width 57 height 23
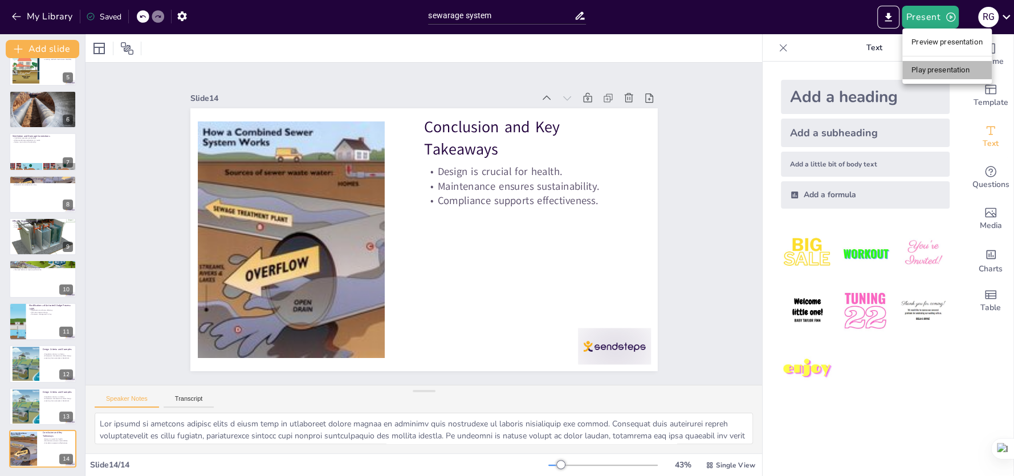
click at [948, 77] on li "Play presentation" at bounding box center [948, 70] width 90 height 18
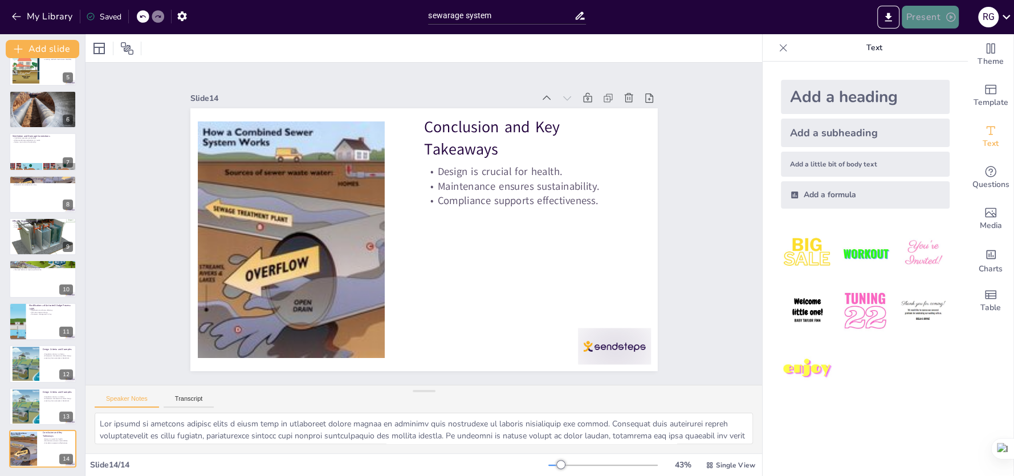
click at [935, 23] on button "Present" at bounding box center [930, 17] width 57 height 23
